Goal: Task Accomplishment & Management: Use online tool/utility

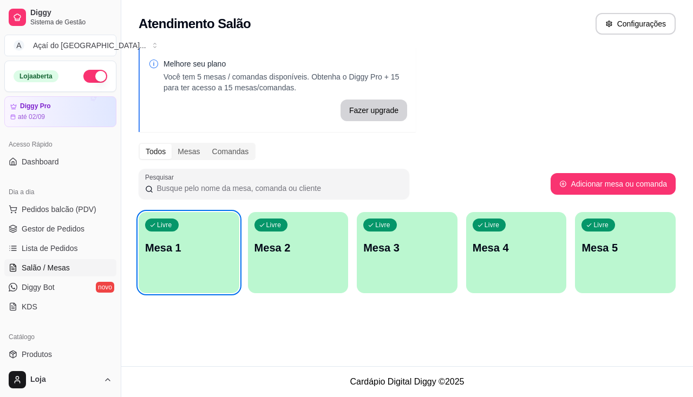
scroll to position [162, 0]
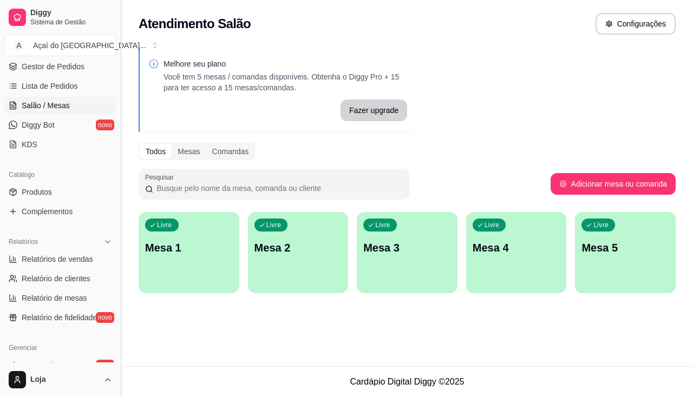
click at [118, 274] on button "Toggle Sidebar" at bounding box center [120, 198] width 9 height 397
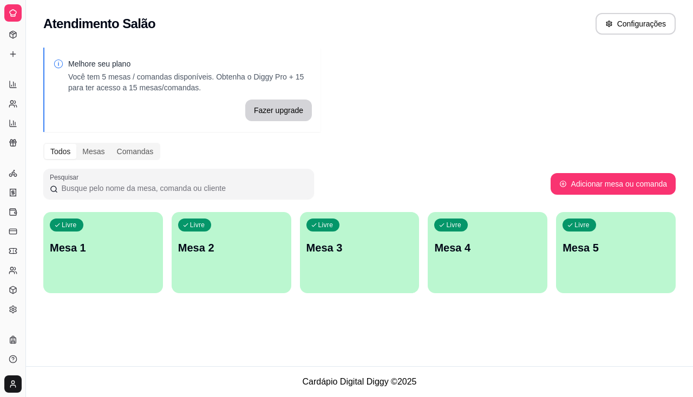
scroll to position [91, 0]
click at [115, 258] on div "Livre Mesa 1" at bounding box center [103, 246] width 120 height 68
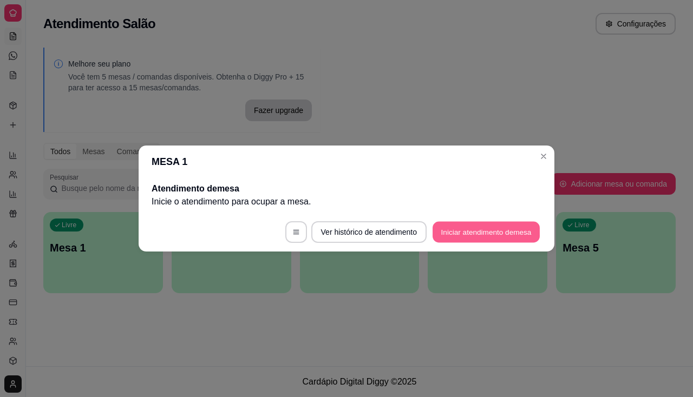
click at [477, 240] on button "Iniciar atendimento de mesa" at bounding box center [485, 232] width 107 height 21
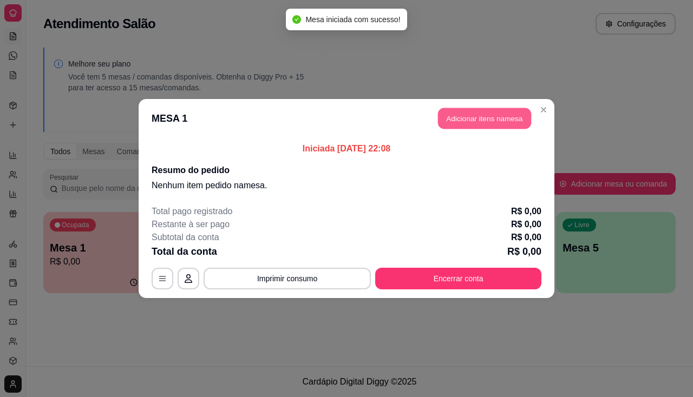
click at [503, 119] on button "Adicionar itens na mesa" at bounding box center [484, 118] width 93 height 21
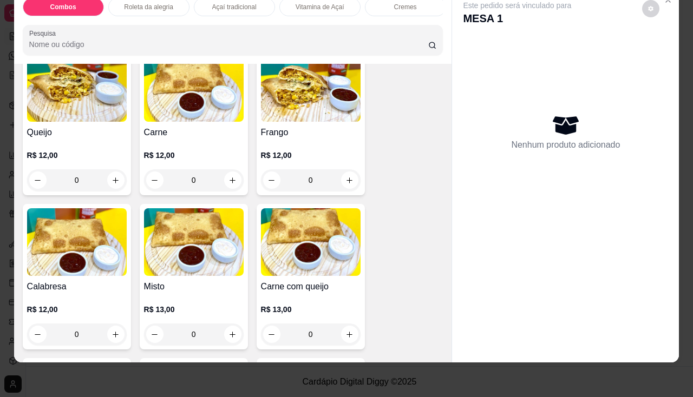
scroll to position [1407, 0]
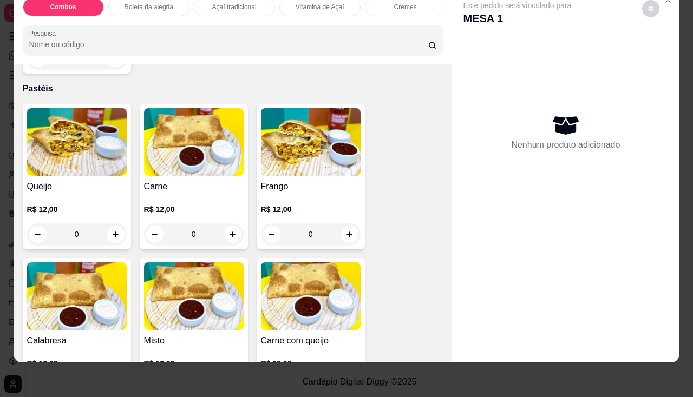
click at [280, 277] on img at bounding box center [311, 296] width 100 height 68
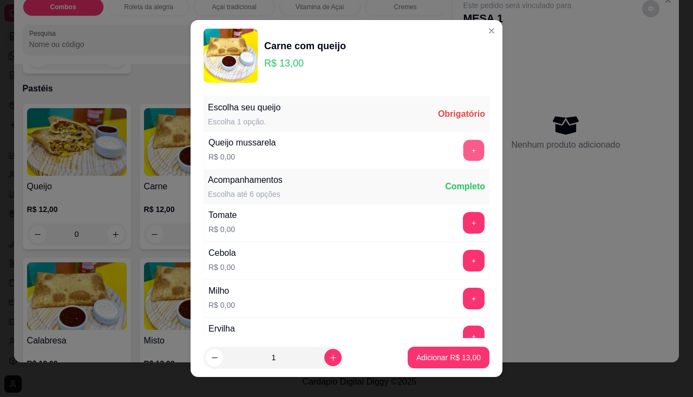
click at [463, 158] on button "+" at bounding box center [473, 150] width 21 height 21
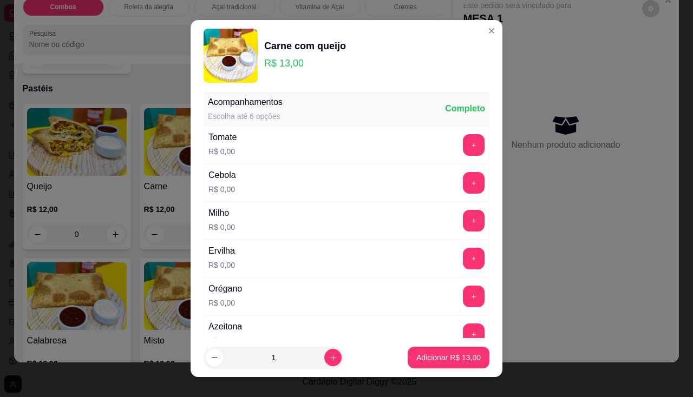
scroll to position [15, 0]
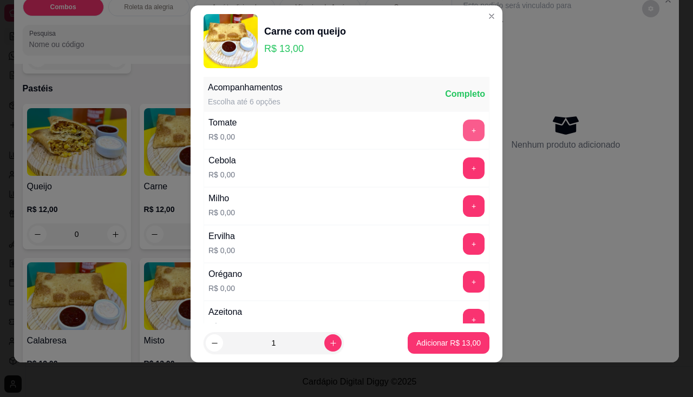
click at [463, 124] on button "+" at bounding box center [474, 131] width 22 height 22
click at [461, 181] on div "Cebola R$ 0,00 +" at bounding box center [346, 168] width 286 height 38
click at [470, 207] on div "Escolha seu queijo Escolha 1 opção. Completo Queijo mussarela R$ 0,00 - 1 + Aco…" at bounding box center [346, 200] width 312 height 247
click at [463, 205] on button "+" at bounding box center [473, 205] width 21 height 21
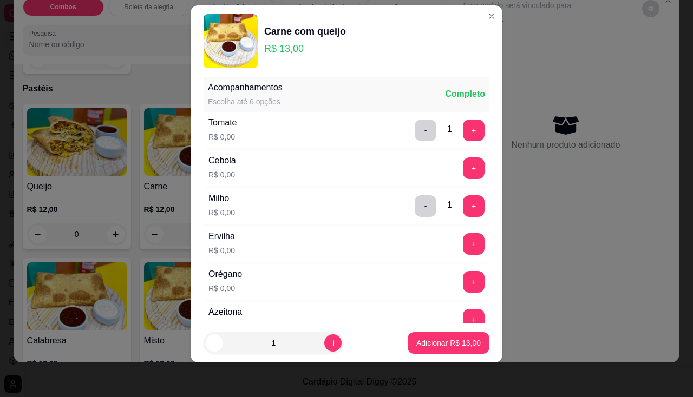
click at [451, 151] on div "Cebola R$ 0,00 +" at bounding box center [346, 168] width 286 height 38
click at [463, 165] on button "+" at bounding box center [474, 168] width 22 height 22
click at [463, 245] on button "+" at bounding box center [474, 244] width 22 height 22
click at [463, 290] on button "+" at bounding box center [474, 282] width 22 height 22
click at [457, 308] on div "Azeitona R$ 0,00 +" at bounding box center [346, 320] width 286 height 38
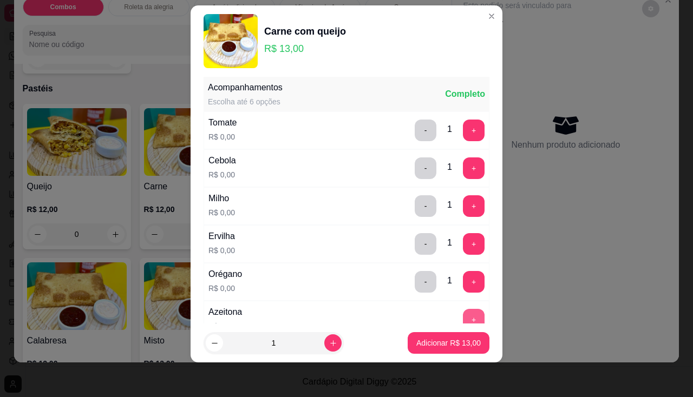
click at [463, 317] on button "+" at bounding box center [474, 320] width 22 height 22
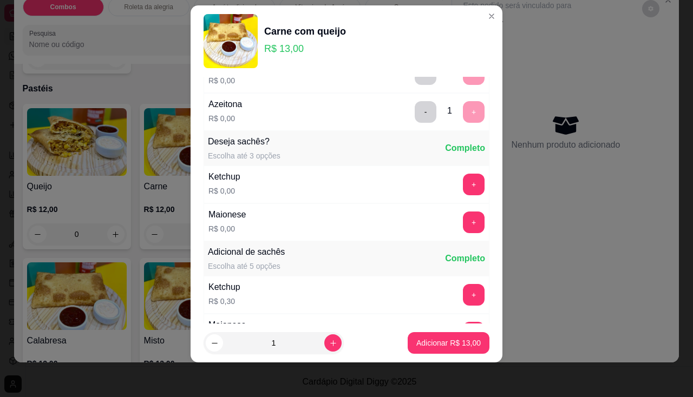
scroll to position [123, 0]
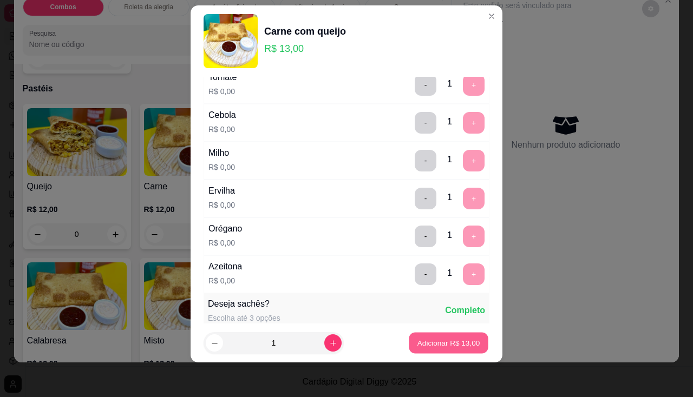
click at [438, 338] on p "Adicionar R$ 13,00" at bounding box center [448, 343] width 63 height 10
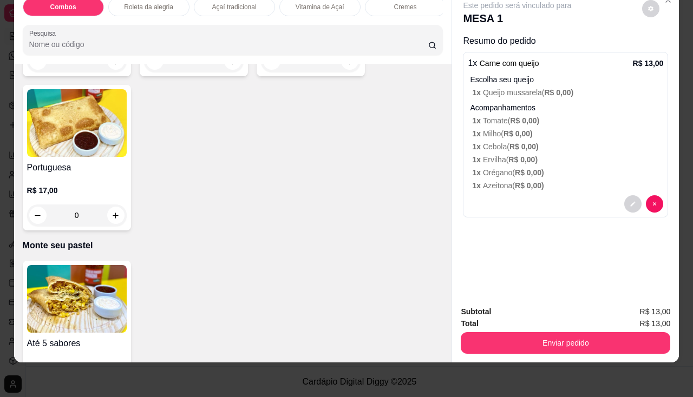
scroll to position [2327, 0]
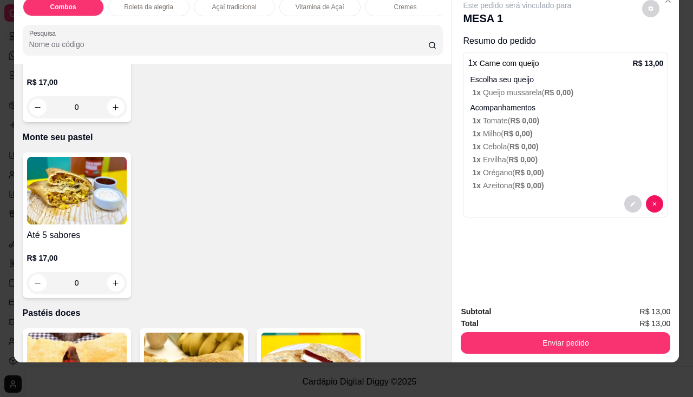
click at [102, 169] on img at bounding box center [77, 191] width 100 height 68
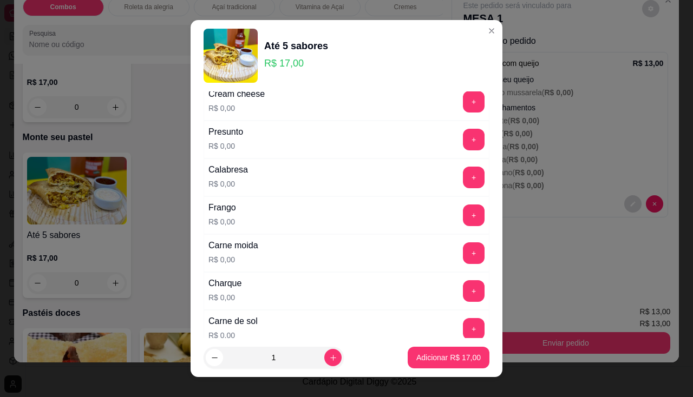
scroll to position [216, 0]
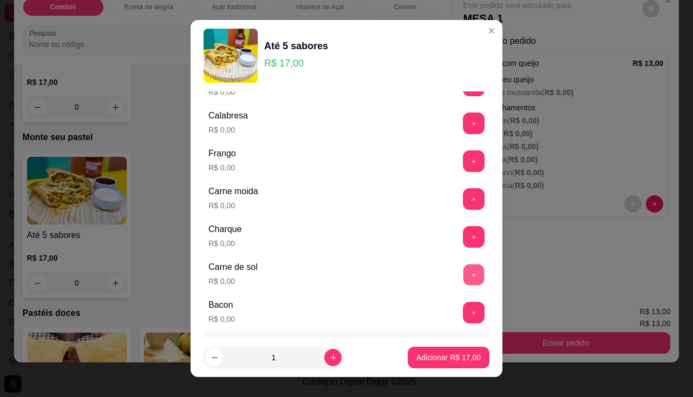
click at [458, 278] on div "+" at bounding box center [473, 275] width 30 height 22
click at [458, 265] on div "+" at bounding box center [473, 275] width 30 height 22
click at [463, 272] on button "+" at bounding box center [474, 275] width 22 height 22
click at [463, 306] on button "+" at bounding box center [474, 313] width 22 height 22
click at [463, 154] on button "+" at bounding box center [474, 161] width 22 height 22
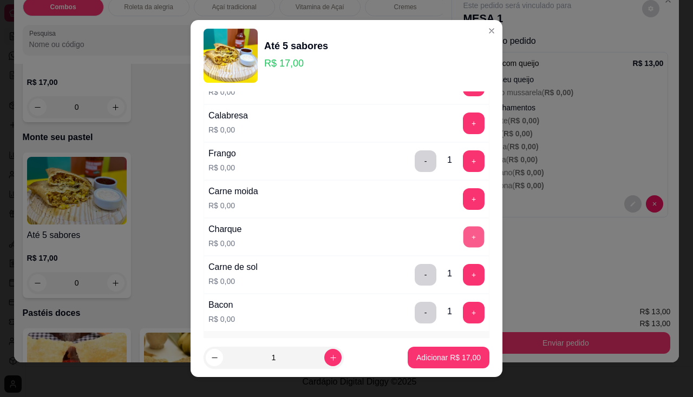
click at [463, 243] on button "+" at bounding box center [473, 236] width 21 height 21
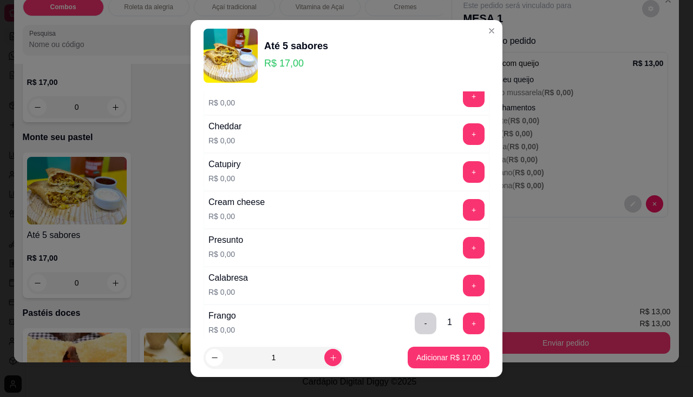
scroll to position [0, 0]
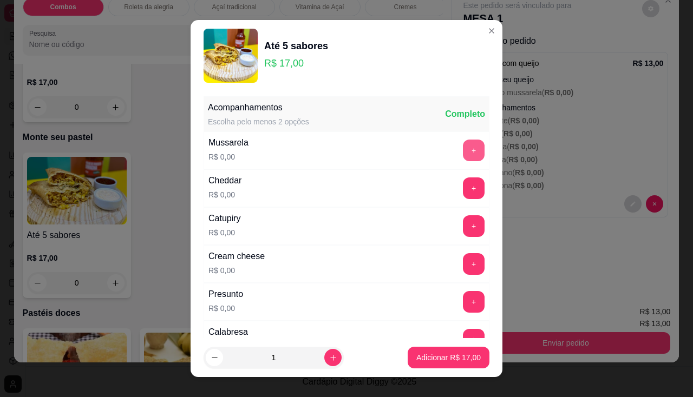
click at [463, 149] on button "+" at bounding box center [474, 151] width 22 height 22
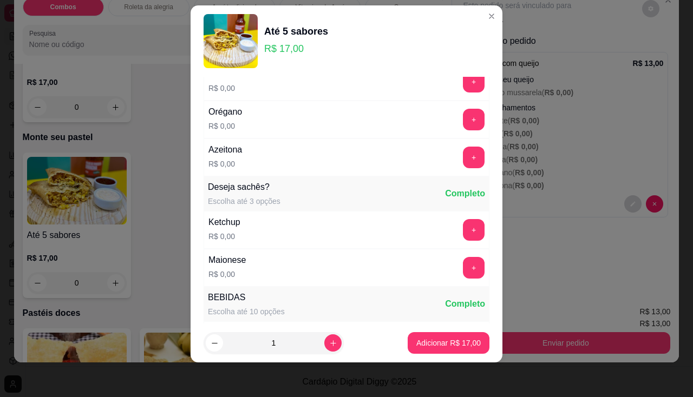
scroll to position [403, 0]
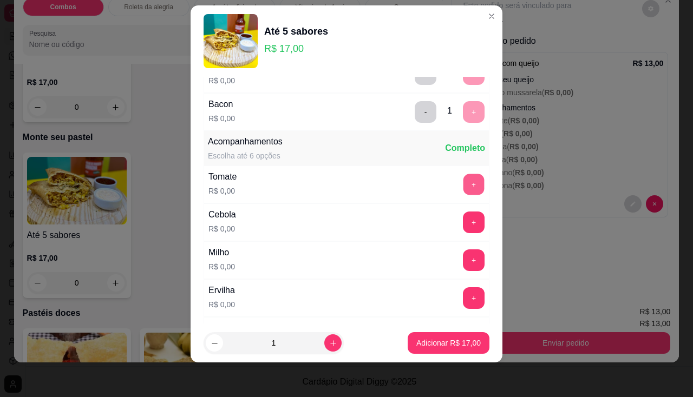
click at [463, 187] on button "+" at bounding box center [473, 184] width 21 height 21
click at [463, 216] on button "+" at bounding box center [473, 222] width 21 height 21
click at [463, 261] on button "+" at bounding box center [473, 259] width 21 height 21
click at [463, 289] on button "+" at bounding box center [474, 298] width 22 height 22
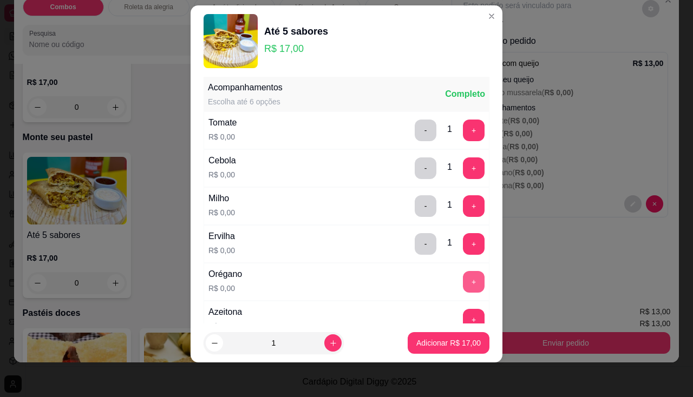
click at [463, 281] on button "+" at bounding box center [474, 282] width 22 height 22
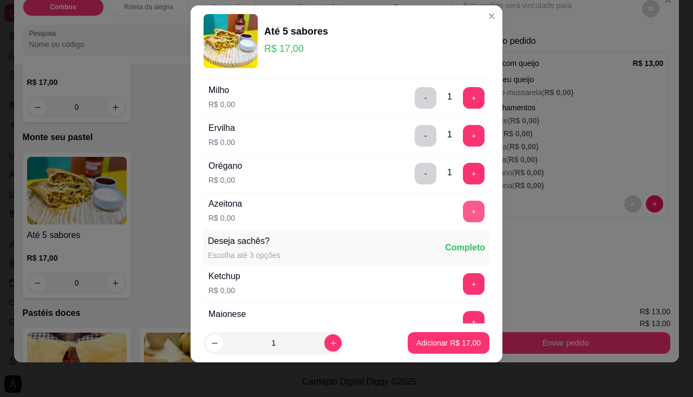
click at [463, 211] on button "+" at bounding box center [474, 212] width 22 height 22
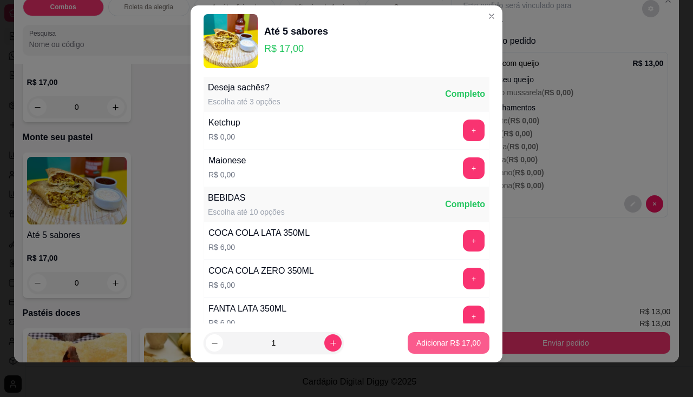
click at [449, 340] on p "Adicionar R$ 17,00" at bounding box center [448, 343] width 64 height 11
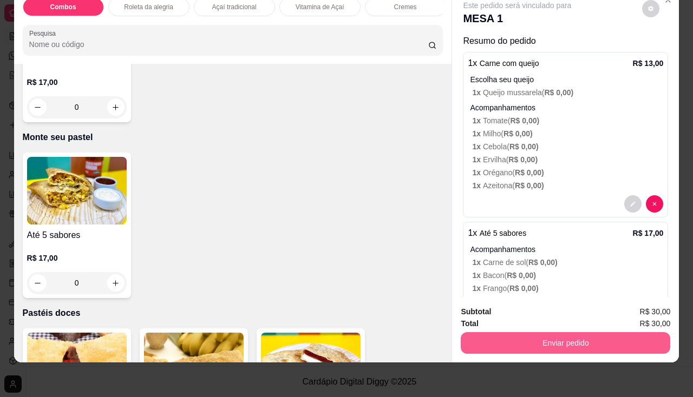
click at [470, 332] on button "Enviar pedido" at bounding box center [564, 343] width 209 height 22
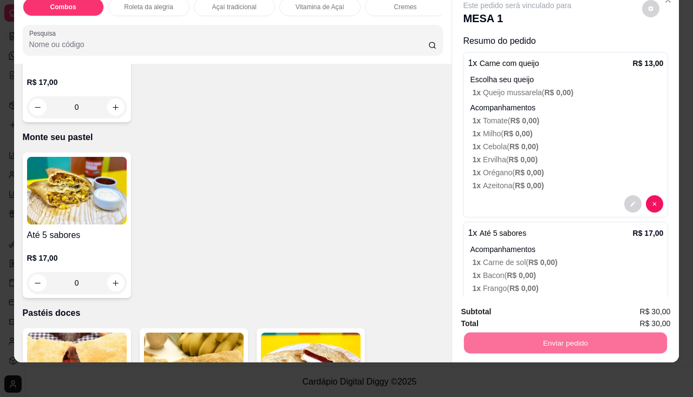
click at [474, 307] on button "Não registrar e enviar pedido" at bounding box center [529, 309] width 113 height 21
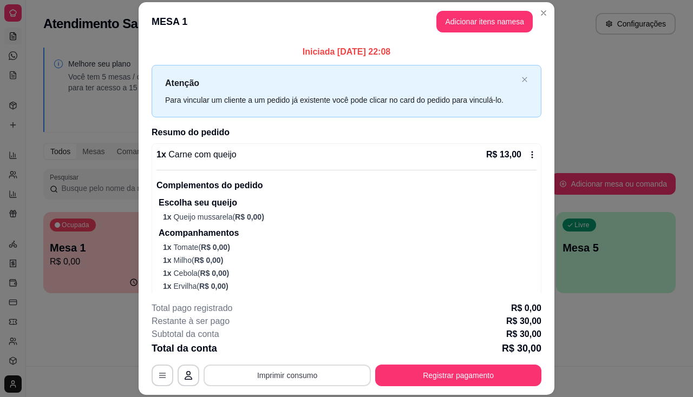
click at [284, 377] on button "Imprimir consumo" at bounding box center [286, 376] width 167 height 22
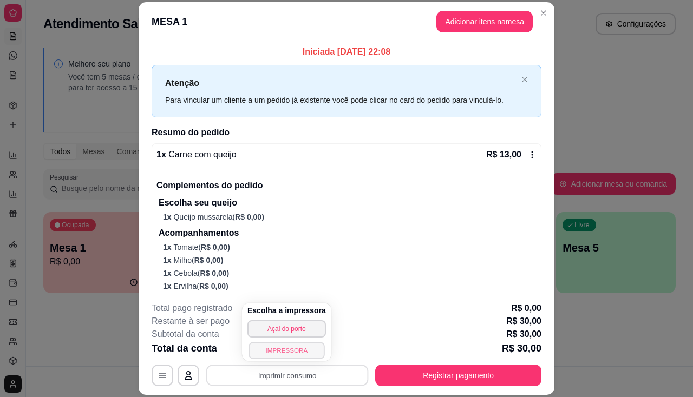
click at [284, 348] on button "IMPRESSORA" at bounding box center [286, 350] width 76 height 17
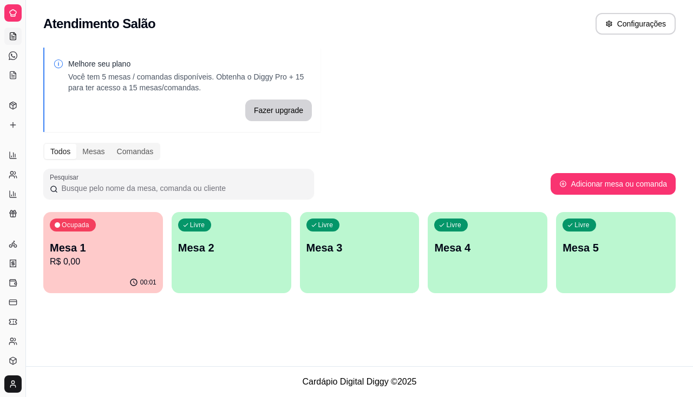
click at [122, 291] on div "00:01" at bounding box center [103, 282] width 120 height 21
click at [272, 245] on p "Mesa 2" at bounding box center [231, 247] width 107 height 15
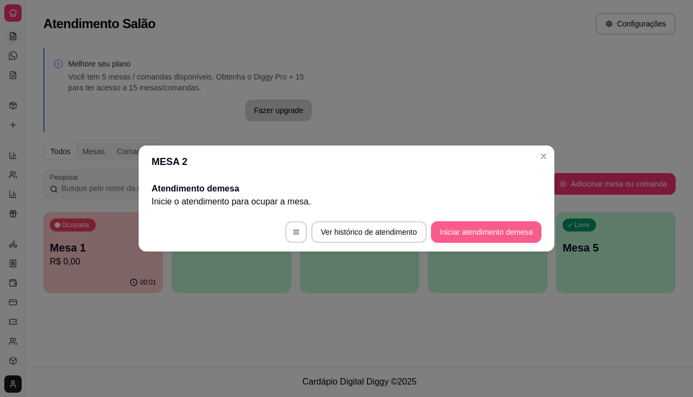
click at [502, 221] on button "Iniciar atendimento de mesa" at bounding box center [486, 232] width 110 height 22
click at [489, 231] on button "Iniciar atendimento de mesa" at bounding box center [485, 232] width 107 height 21
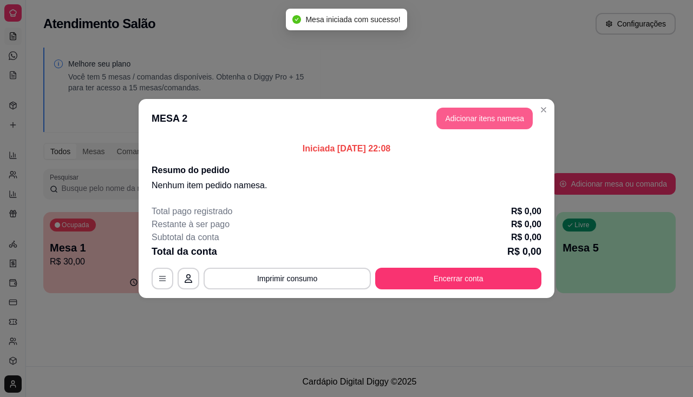
click at [506, 101] on header "MESA 2 Adicionar itens na mesa" at bounding box center [347, 118] width 416 height 39
click at [506, 119] on button "Adicionar itens na mesa" at bounding box center [484, 119] width 96 height 22
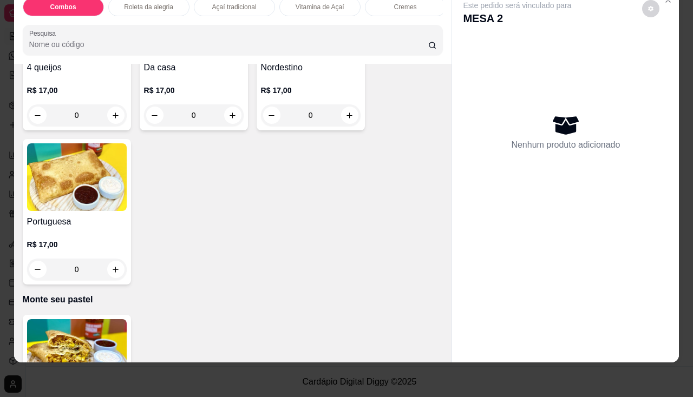
scroll to position [2273, 0]
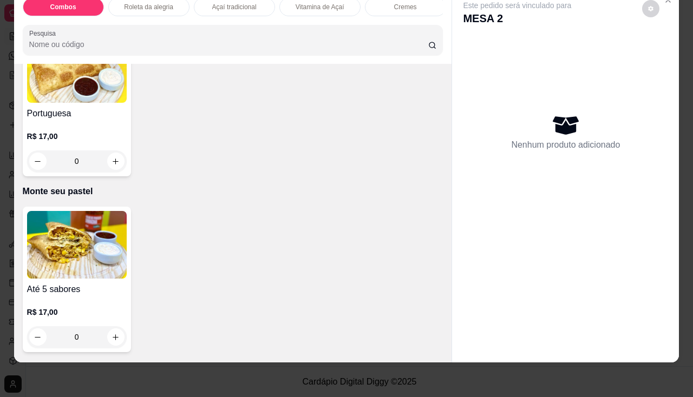
click at [27, 297] on div "R$ 17,00 0" at bounding box center [77, 322] width 100 height 52
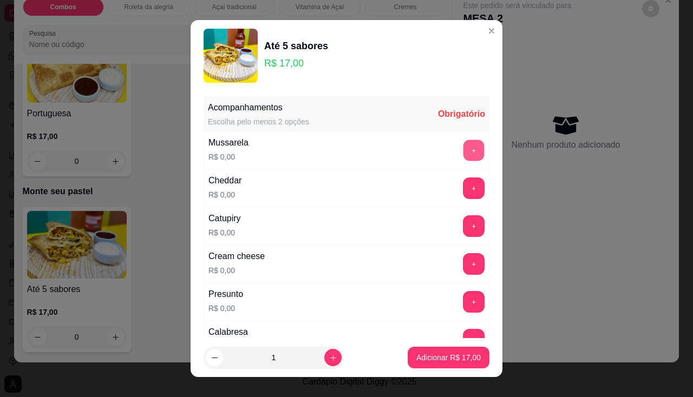
click at [463, 155] on button "+" at bounding box center [473, 150] width 21 height 21
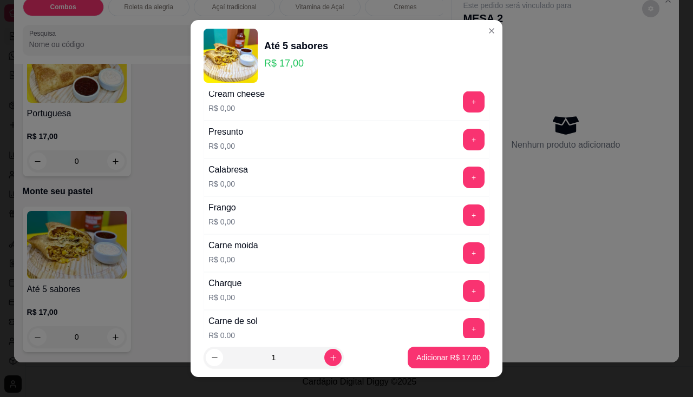
scroll to position [108, 0]
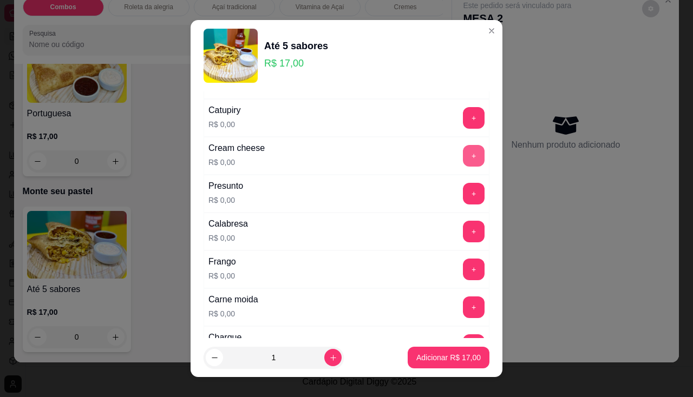
click at [463, 154] on button "+" at bounding box center [474, 156] width 22 height 22
click at [463, 123] on button "+" at bounding box center [473, 117] width 21 height 21
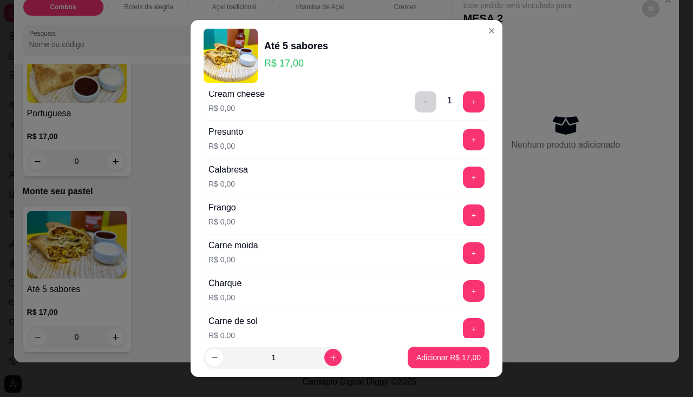
scroll to position [216, 0]
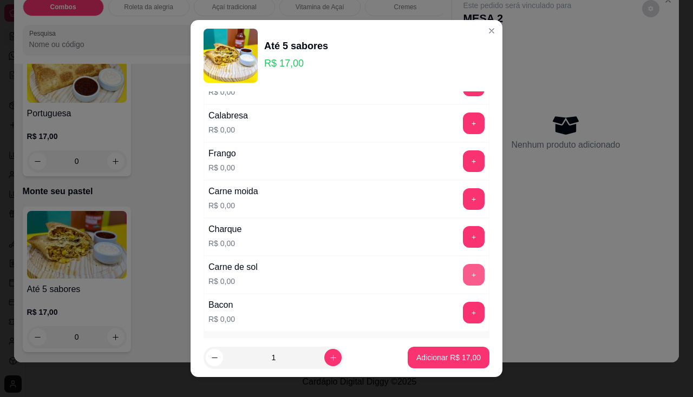
click at [463, 285] on button "+" at bounding box center [474, 275] width 22 height 22
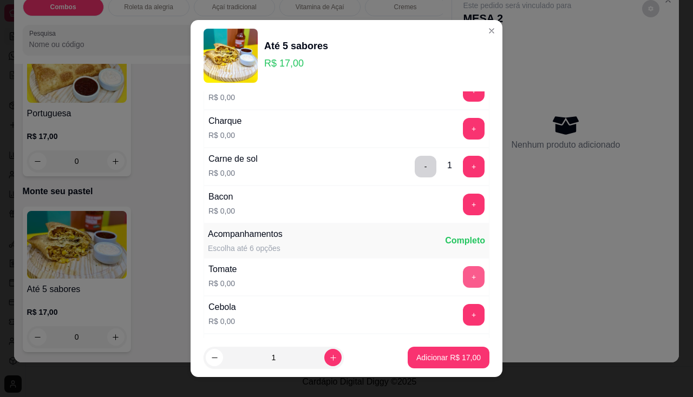
click at [463, 280] on button "+" at bounding box center [474, 277] width 22 height 22
click at [463, 325] on button "+" at bounding box center [474, 315] width 22 height 22
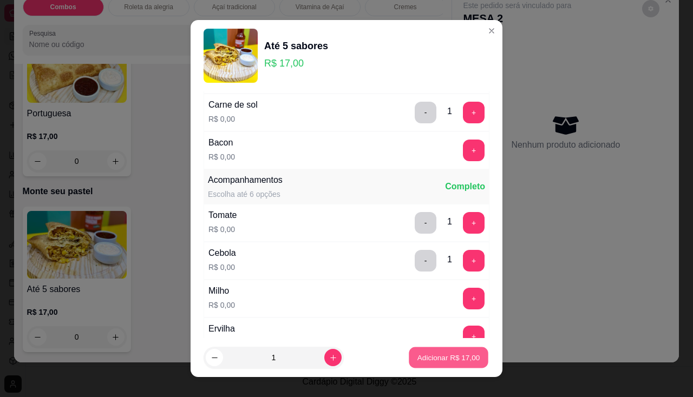
click at [440, 365] on button "Adicionar R$ 17,00" at bounding box center [449, 357] width 80 height 21
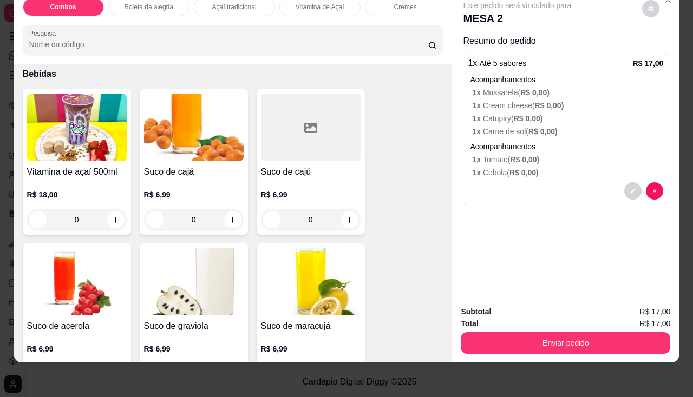
scroll to position [3030, 0]
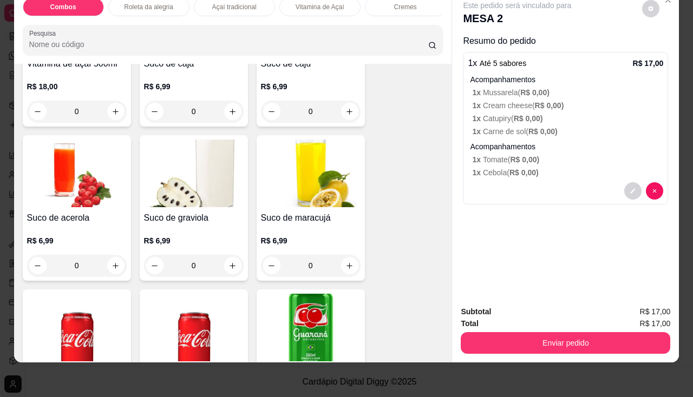
click at [273, 222] on h4 "Suco de maracujá" at bounding box center [311, 218] width 100 height 13
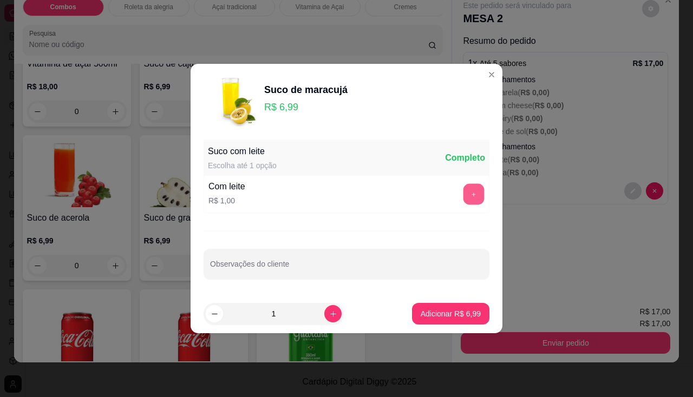
click at [463, 187] on button "+" at bounding box center [473, 194] width 21 height 21
click at [457, 315] on p "Adicionar R$ 7,99" at bounding box center [450, 313] width 58 height 10
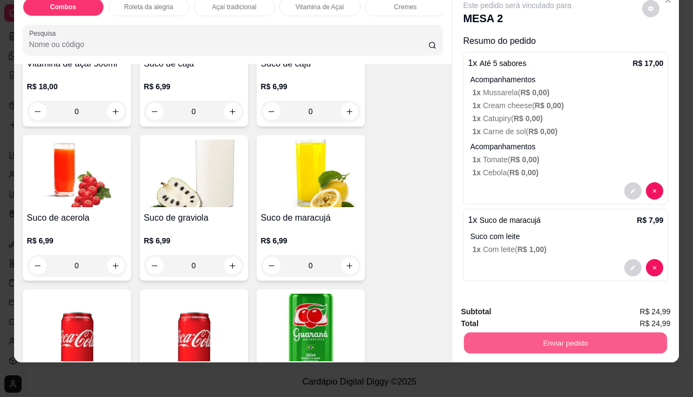
click at [489, 333] on button "Enviar pedido" at bounding box center [565, 343] width 203 height 21
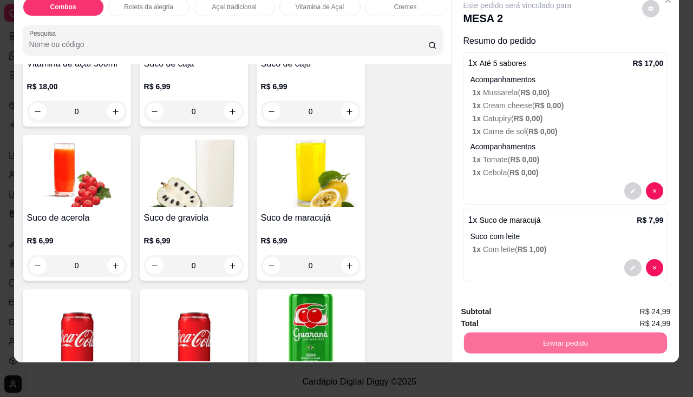
click at [496, 302] on button "Não registrar e enviar pedido" at bounding box center [529, 309] width 109 height 20
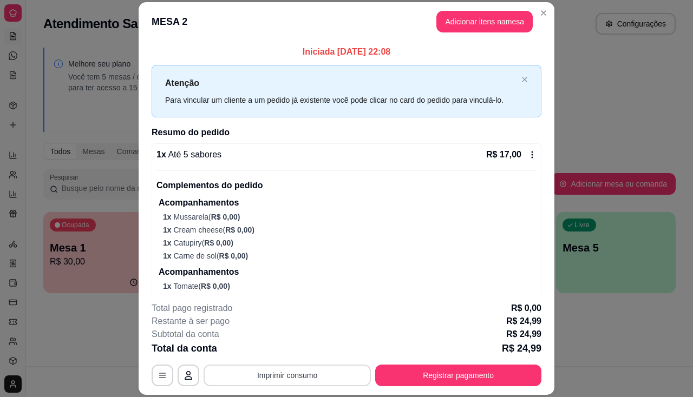
click at [292, 373] on button "Imprimir consumo" at bounding box center [286, 376] width 167 height 22
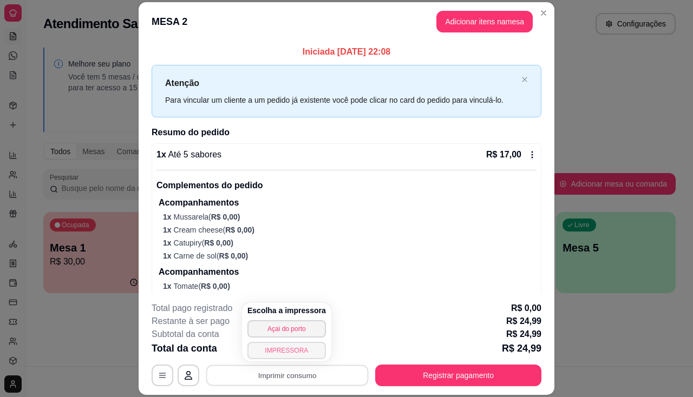
click at [285, 344] on button "IMPRESSORA" at bounding box center [286, 350] width 78 height 17
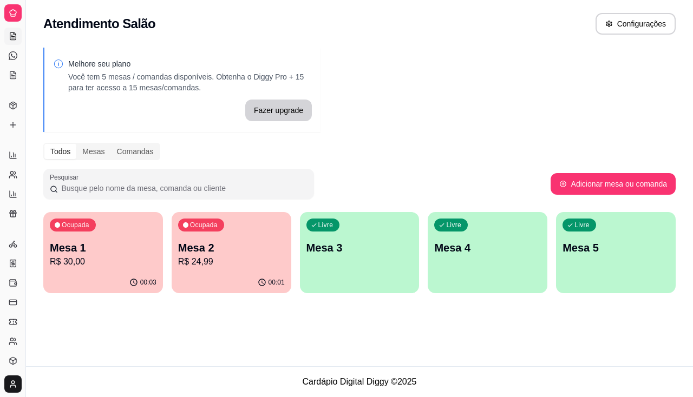
click at [84, 250] on p "Mesa 1" at bounding box center [103, 247] width 107 height 15
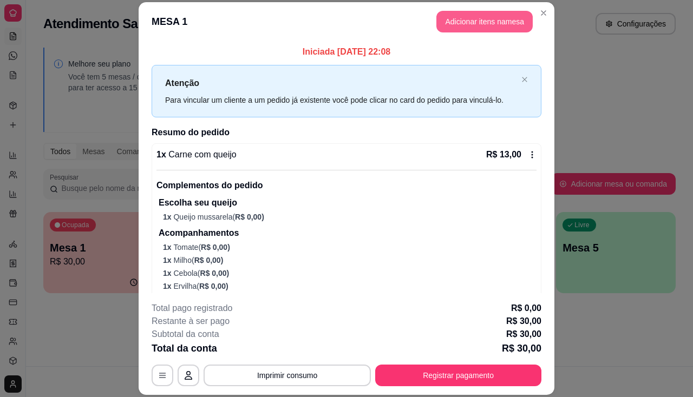
click at [456, 13] on button "Adicionar itens na mesa" at bounding box center [484, 22] width 96 height 22
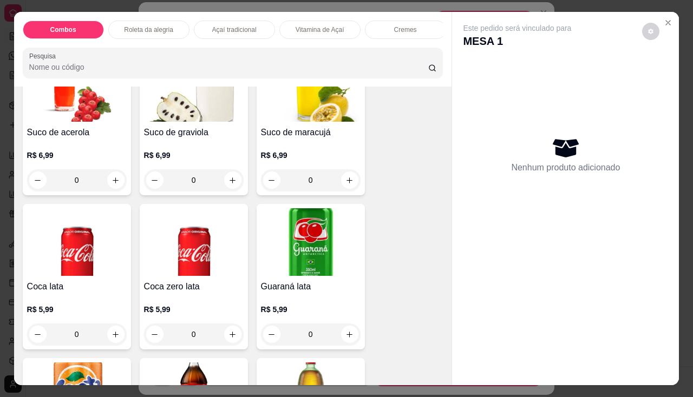
scroll to position [3247, 0]
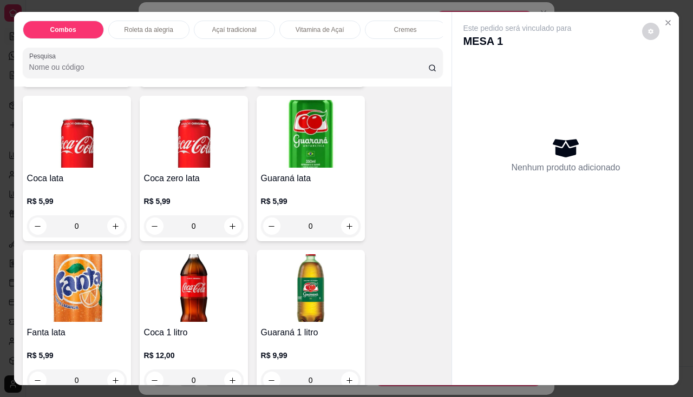
click at [274, 168] on img at bounding box center [311, 134] width 100 height 68
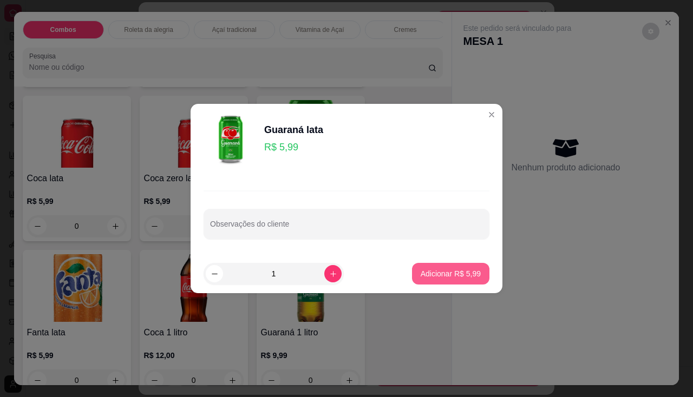
click at [473, 268] on button "Adicionar R$ 5,99" at bounding box center [450, 274] width 77 height 22
type input "1"
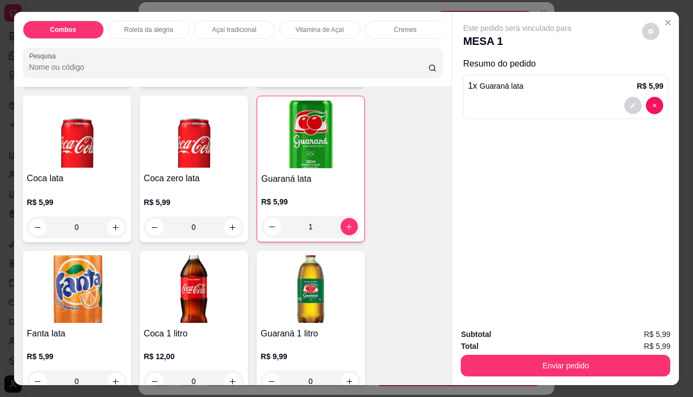
click at [488, 358] on button "Enviar pedido" at bounding box center [564, 366] width 209 height 22
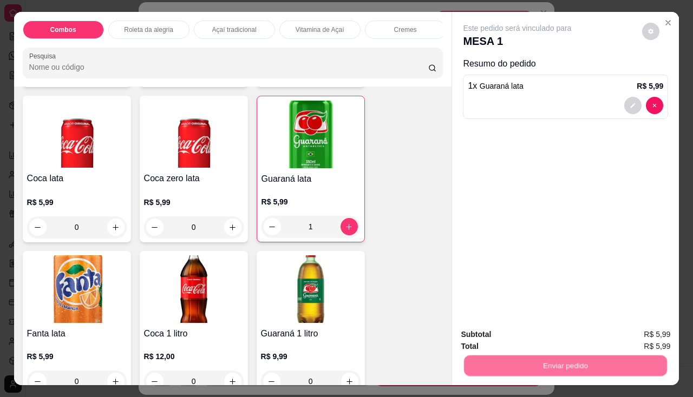
click at [498, 337] on button "Não registrar e enviar pedido" at bounding box center [529, 335] width 113 height 21
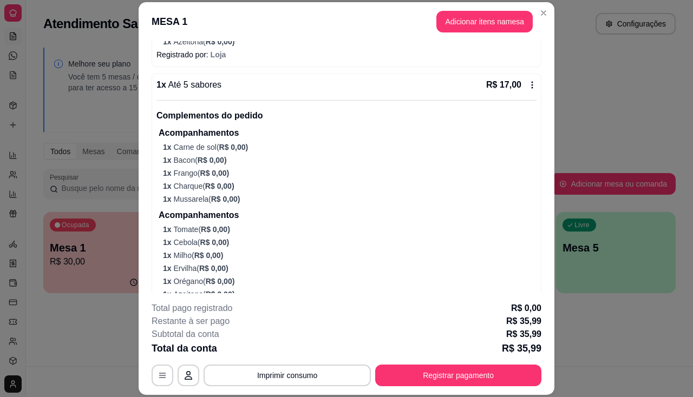
scroll to position [345, 0]
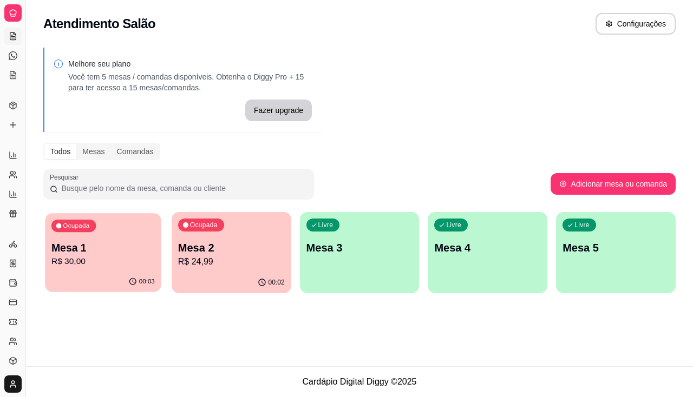
click at [109, 279] on div "00:03" at bounding box center [103, 282] width 116 height 21
click at [236, 288] on div "00:02" at bounding box center [232, 282] width 120 height 21
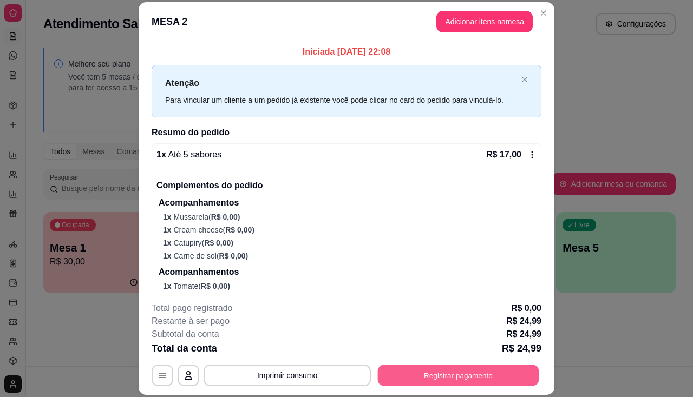
click at [400, 374] on button "Registrar pagamento" at bounding box center [458, 375] width 161 height 21
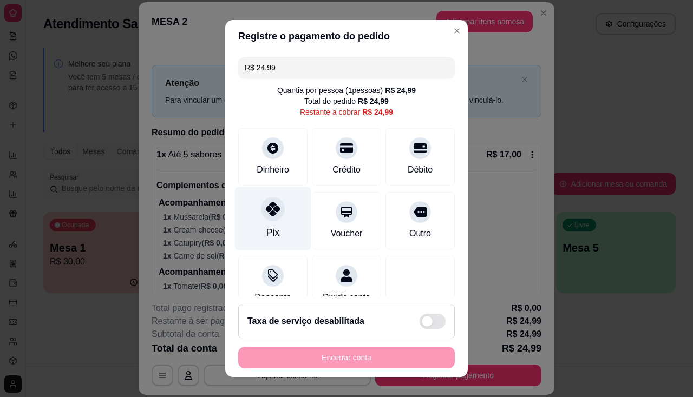
click at [261, 210] on div at bounding box center [273, 209] width 24 height 24
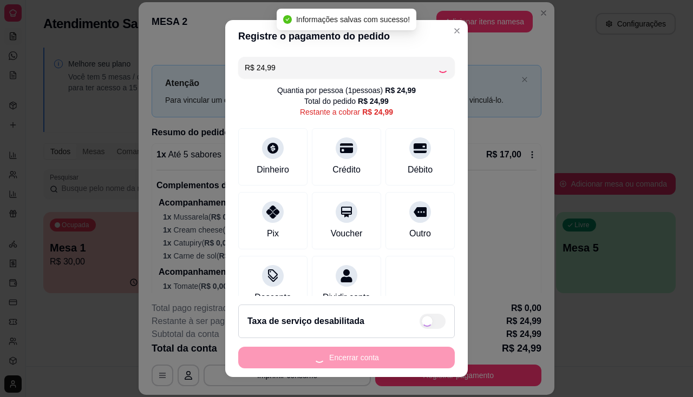
type input "R$ 0,00"
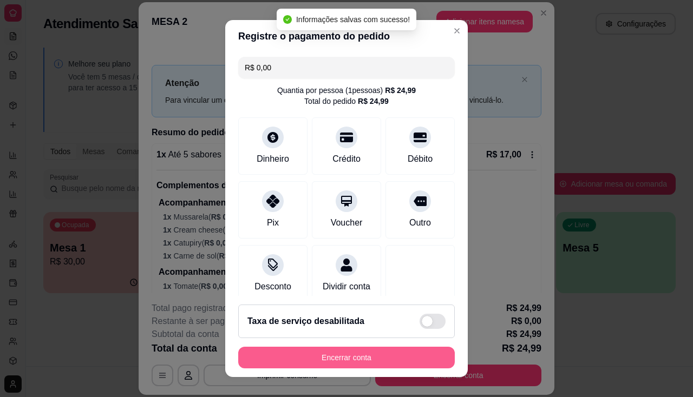
click at [295, 364] on button "Encerrar conta" at bounding box center [346, 358] width 216 height 22
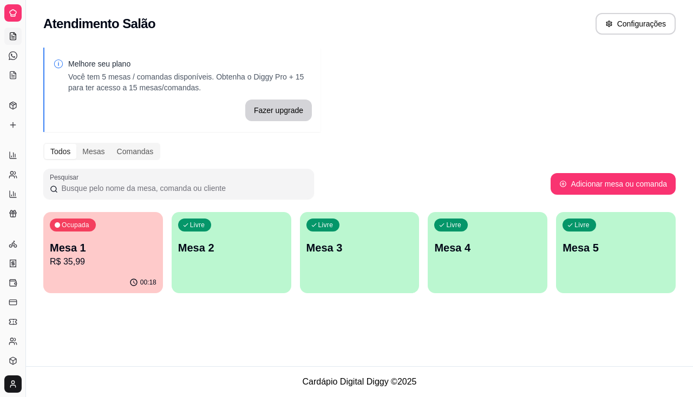
click at [85, 264] on p "R$ 35,99" at bounding box center [103, 261] width 107 height 13
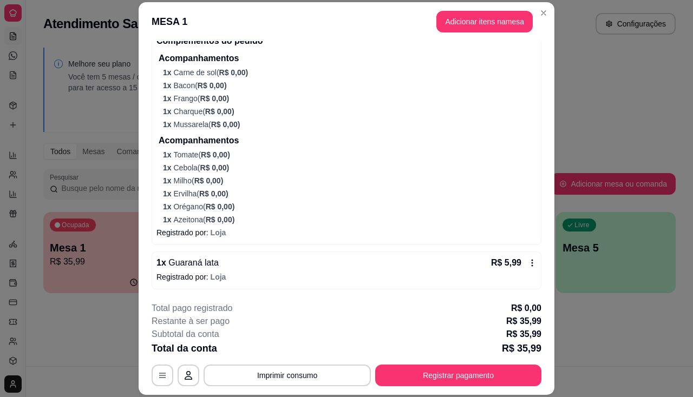
scroll to position [238, 0]
